Goal: Transaction & Acquisition: Subscribe to service/newsletter

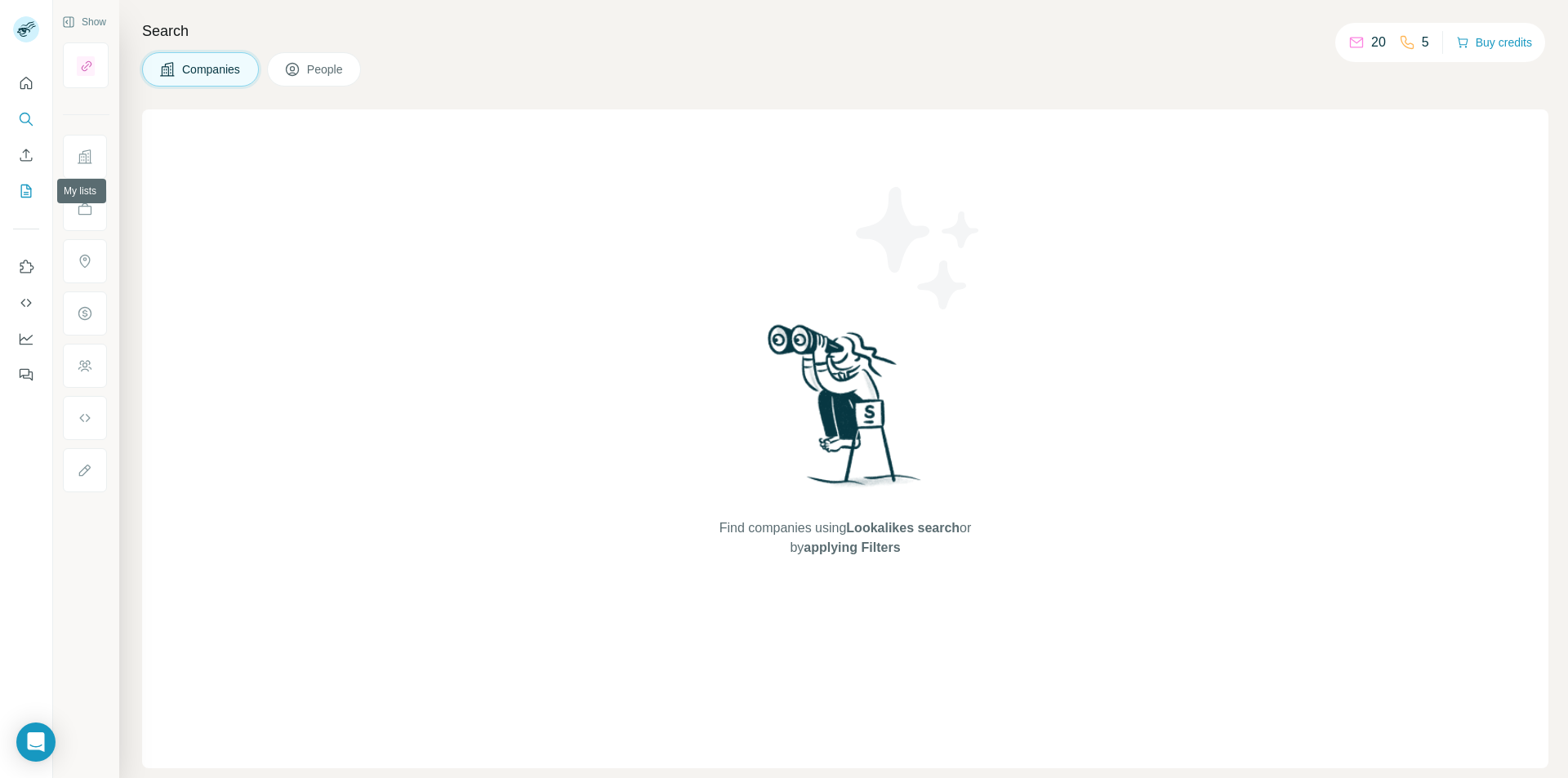
click at [25, 191] on icon "My lists" at bounding box center [26, 190] width 16 height 16
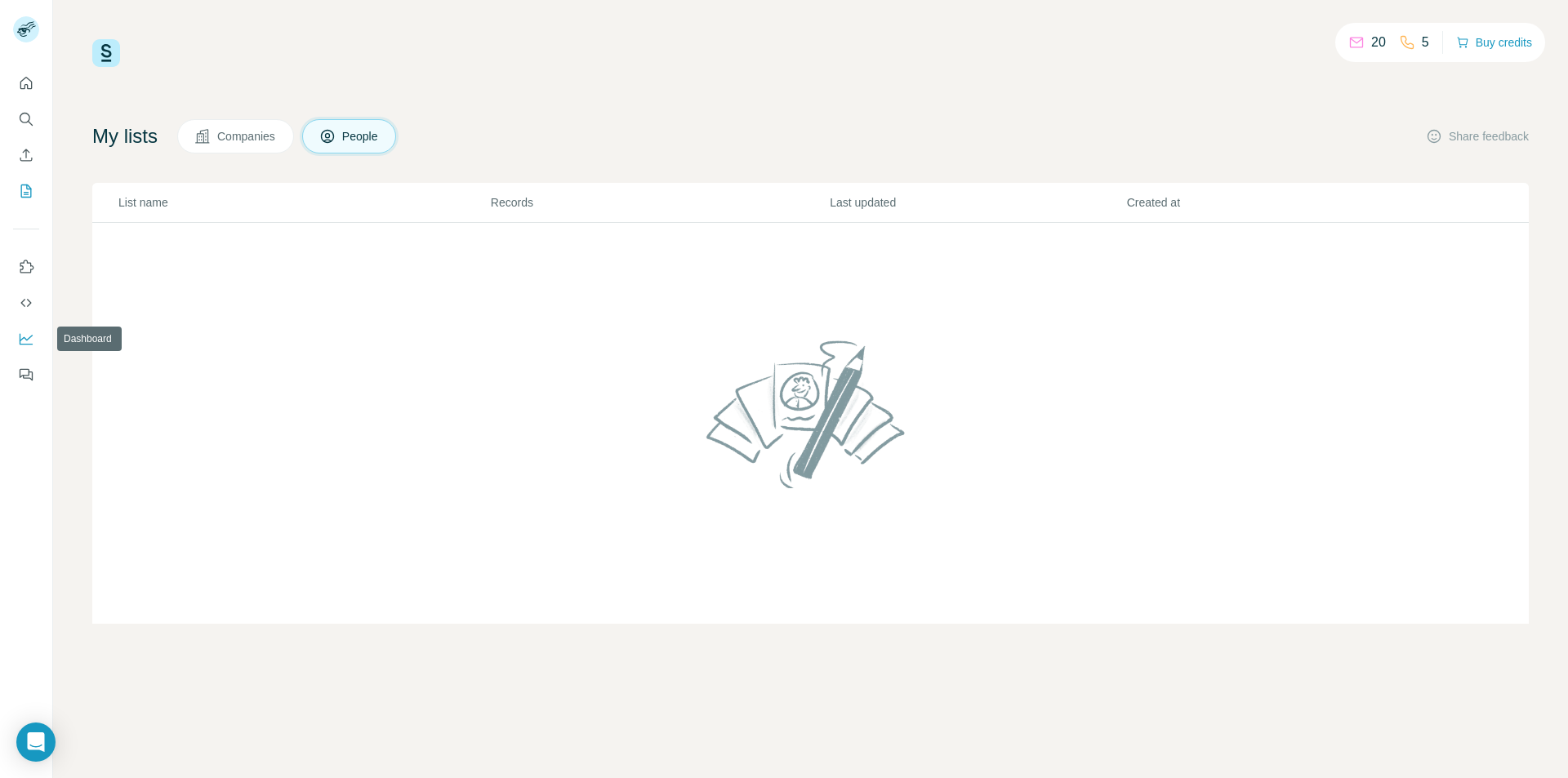
click at [26, 341] on icon "Dashboard" at bounding box center [26, 338] width 16 height 16
click at [236, 135] on span "Companies" at bounding box center [247, 136] width 60 height 16
click at [238, 139] on span "Companies" at bounding box center [247, 136] width 60 height 16
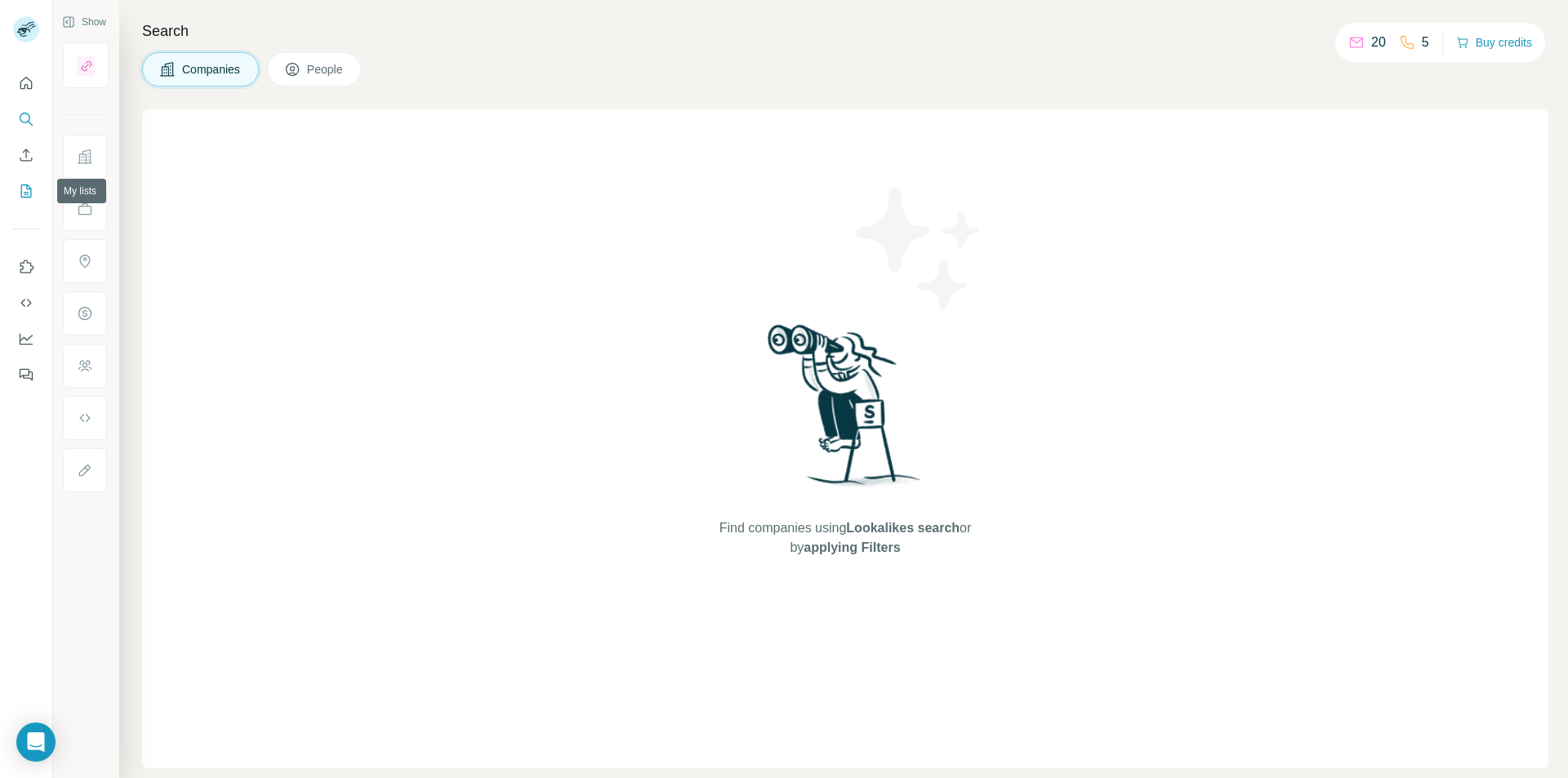
click at [26, 188] on icon "My lists" at bounding box center [26, 190] width 16 height 16
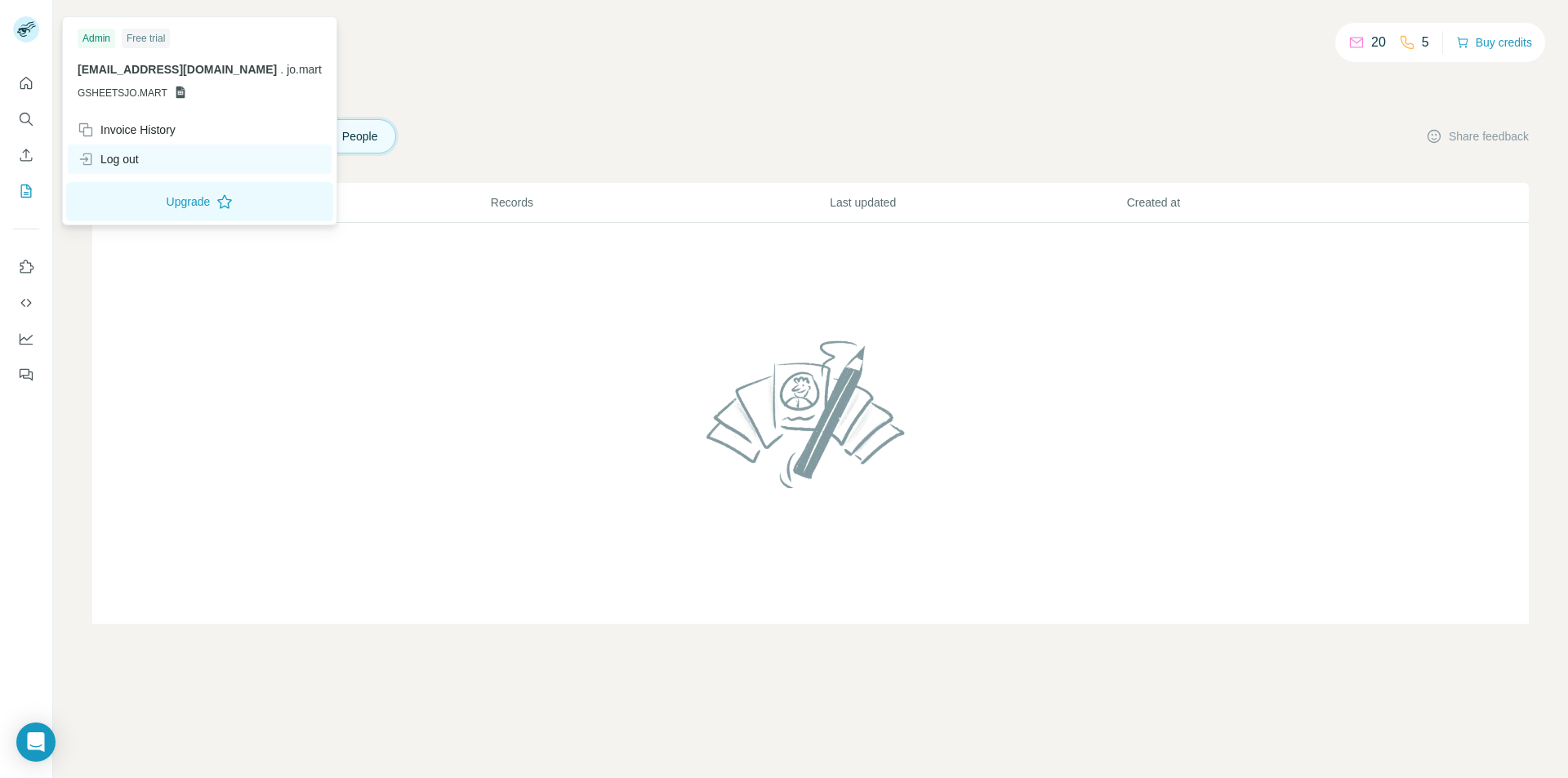
click at [112, 156] on div "Log out" at bounding box center [108, 159] width 61 height 16
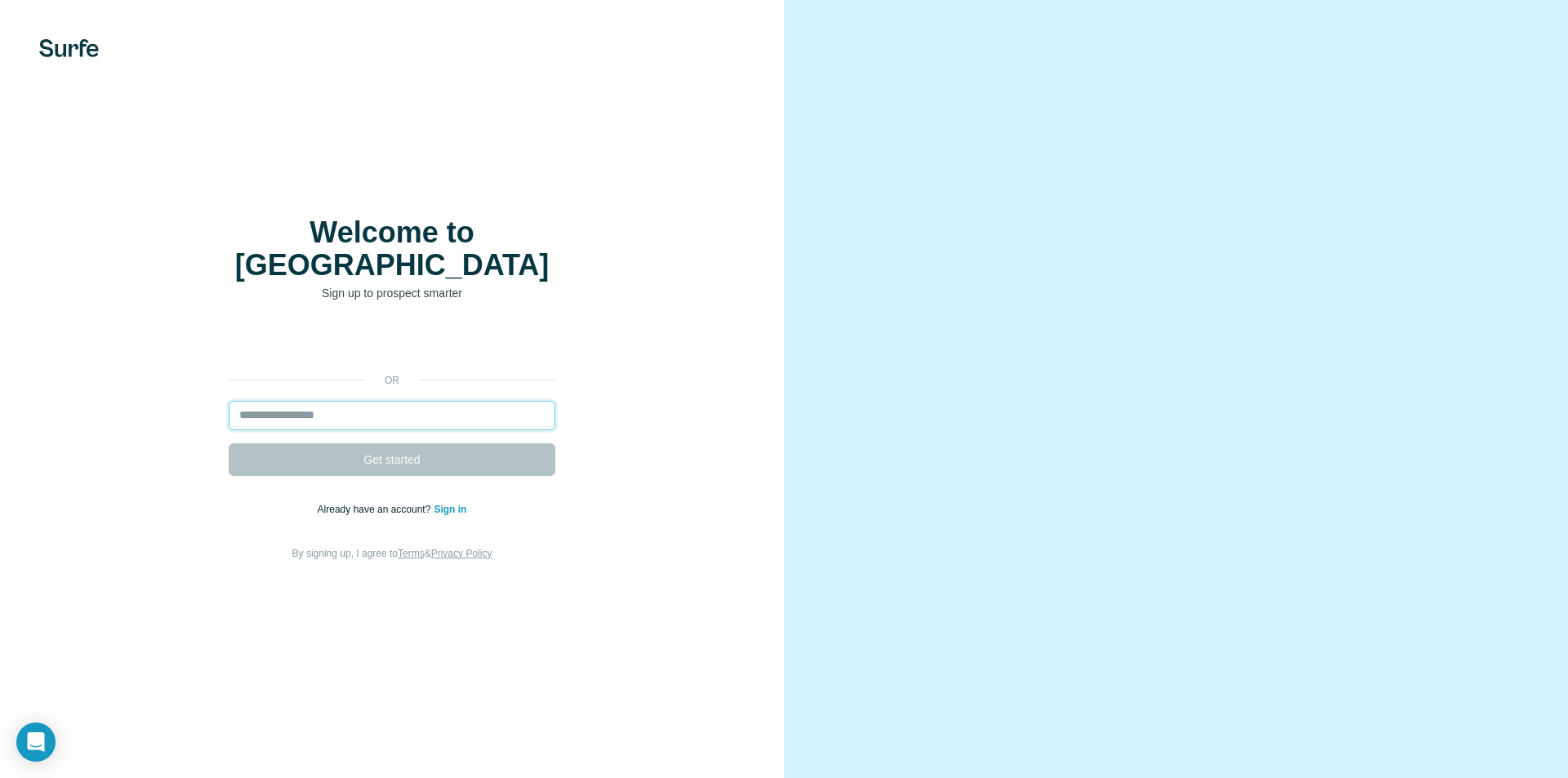
click at [252, 401] on input "email" at bounding box center [392, 416] width 327 height 30
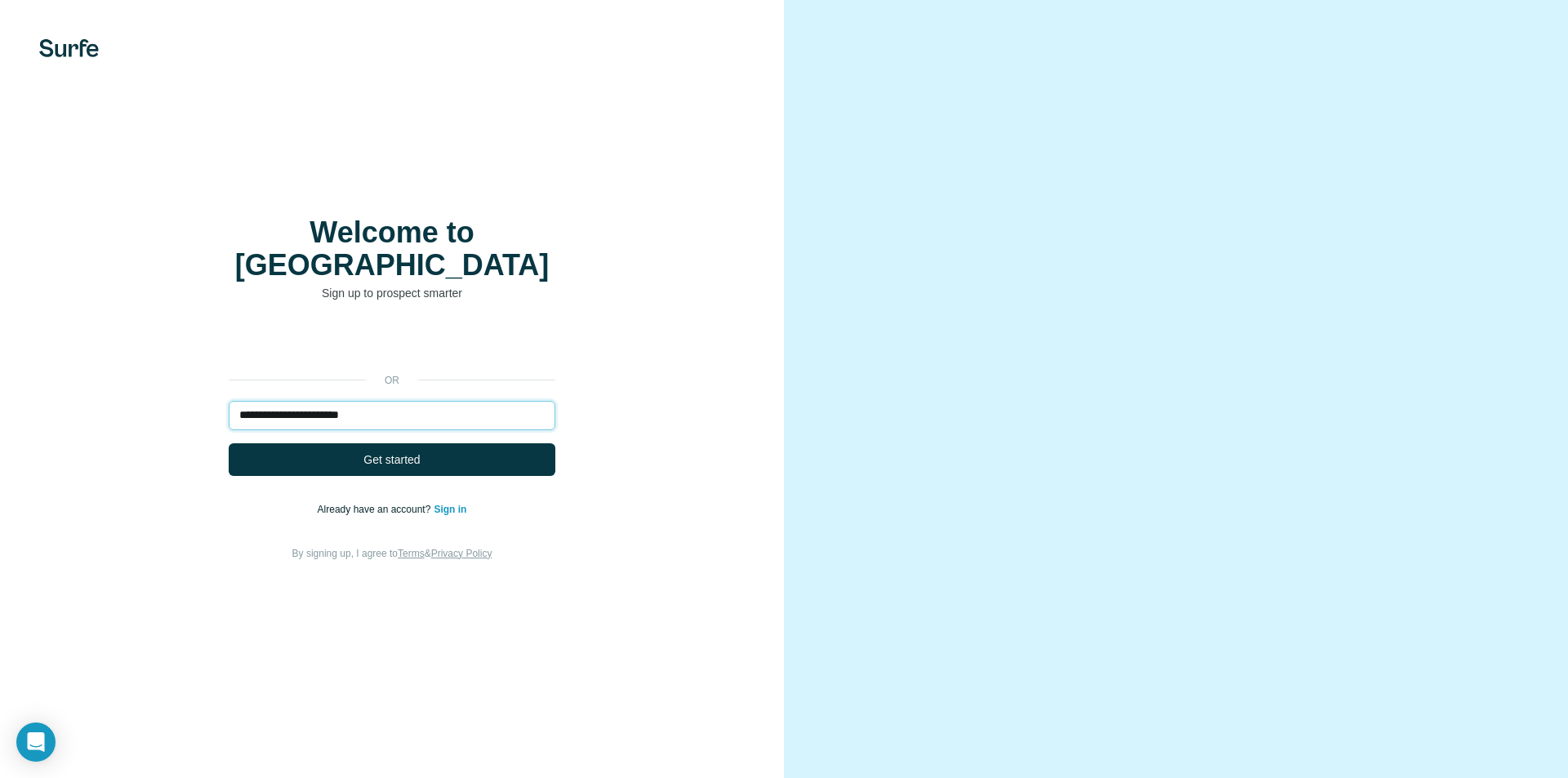
type input "**********"
click at [455, 504] on link "Sign in" at bounding box center [450, 509] width 32 height 11
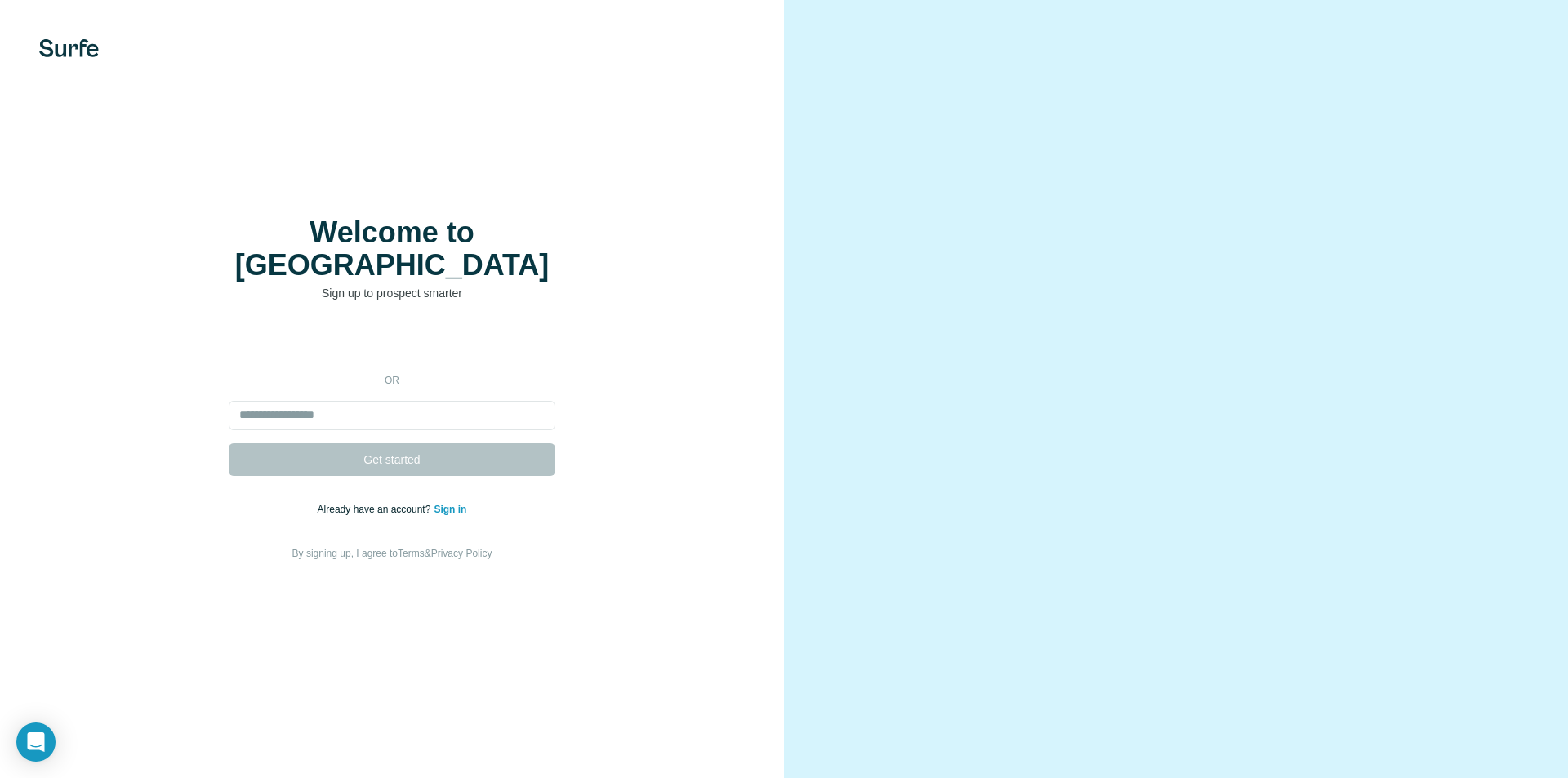
click at [449, 504] on link "Sign in" at bounding box center [450, 509] width 32 height 11
click at [452, 504] on link "Sign in" at bounding box center [450, 509] width 32 height 11
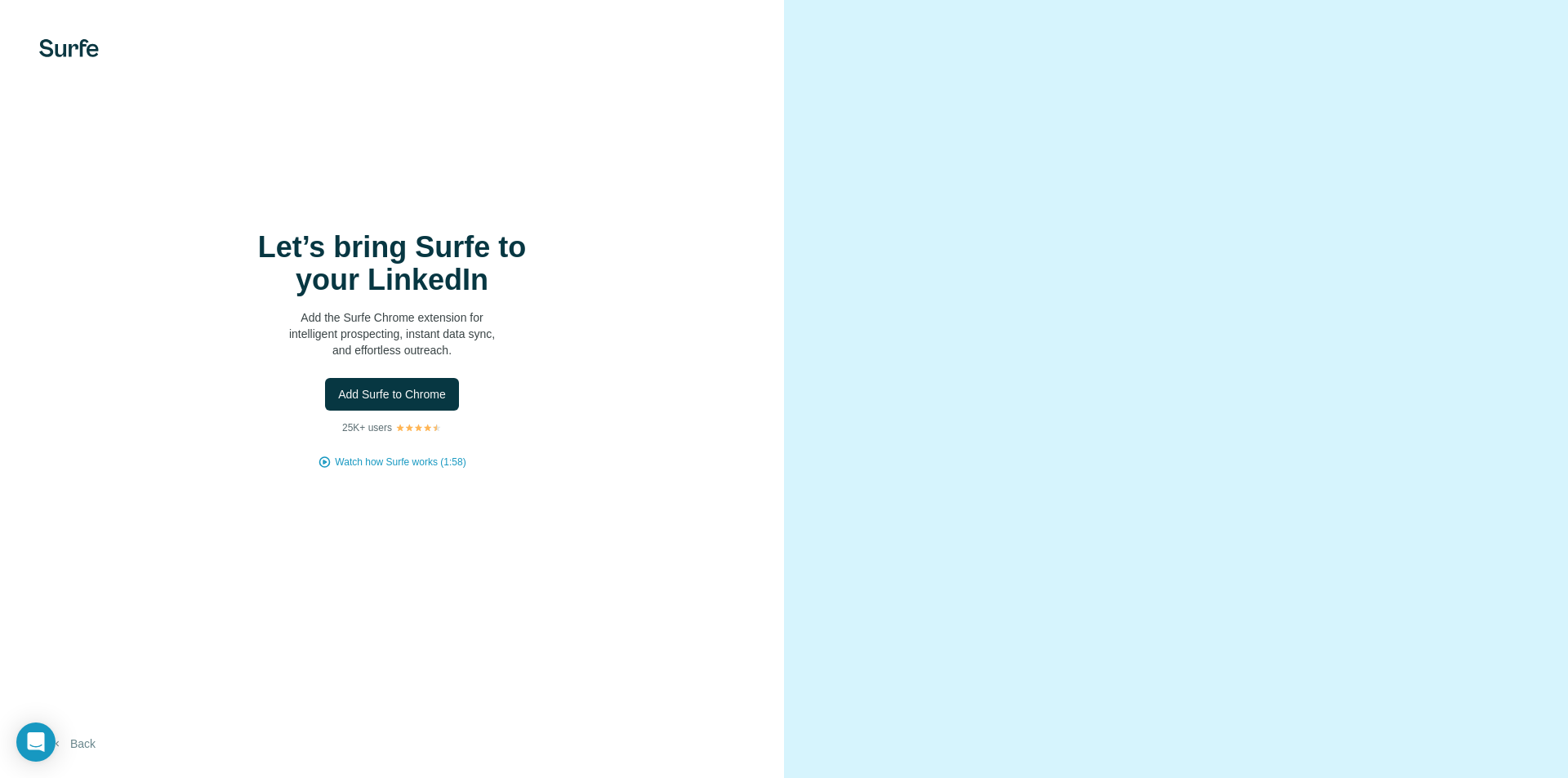
click at [86, 743] on button "Back" at bounding box center [73, 744] width 68 height 30
click at [391, 394] on span "Add Surfe to Chrome" at bounding box center [392, 394] width 108 height 16
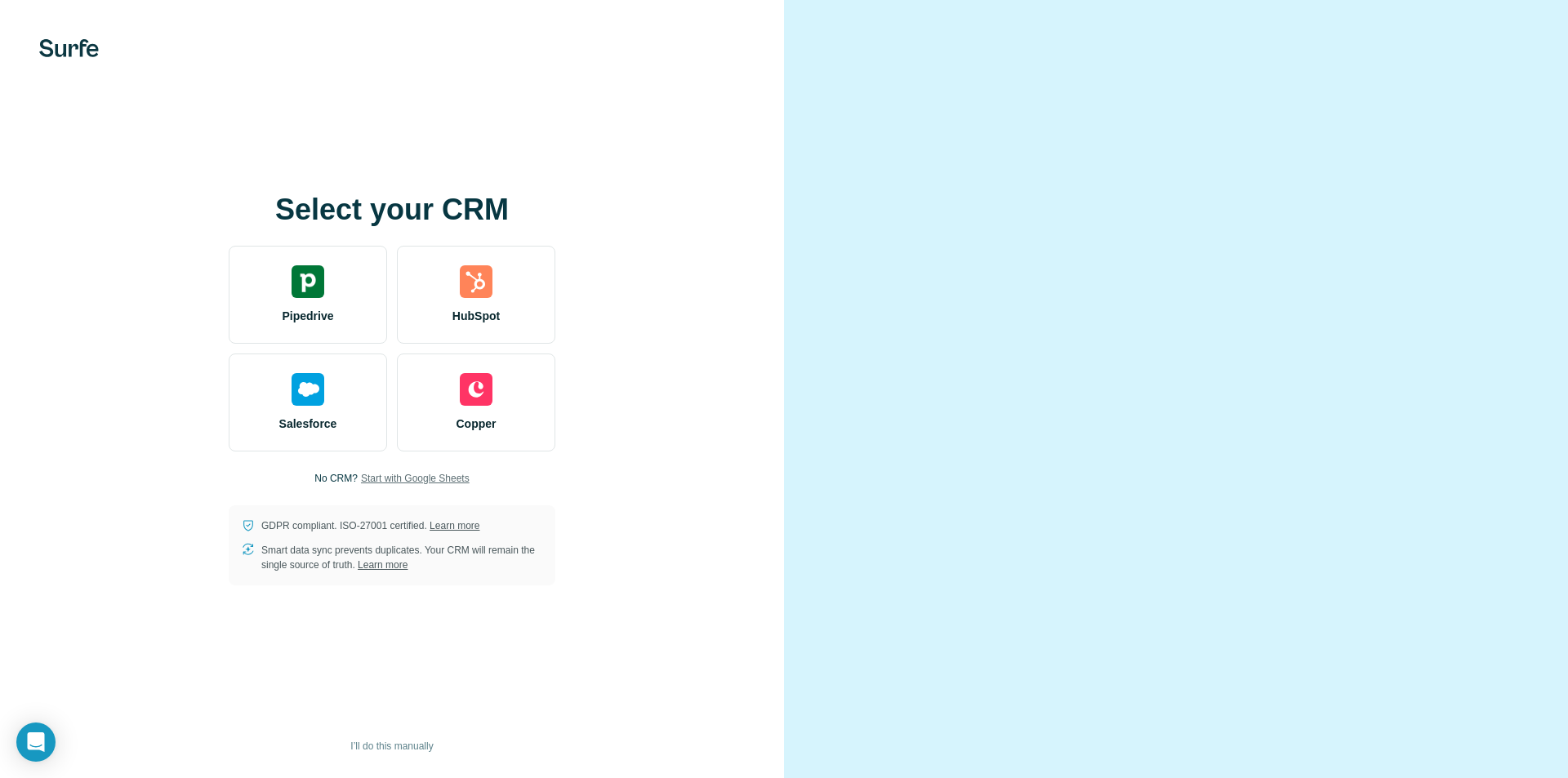
click at [424, 476] on span "Start with Google Sheets" at bounding box center [416, 478] width 109 height 14
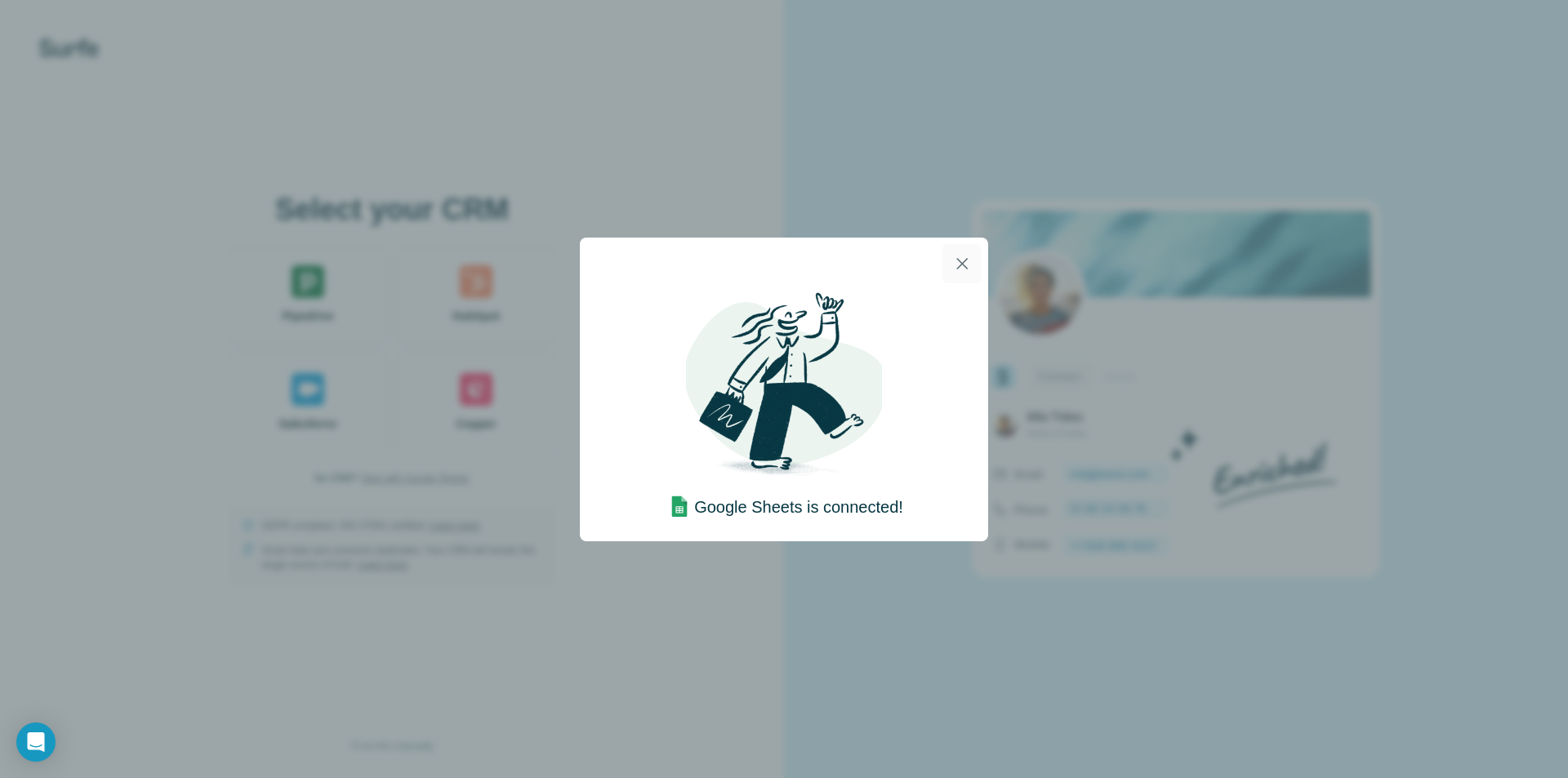
click at [963, 256] on icon "button" at bounding box center [962, 264] width 20 height 20
